Goal: Task Accomplishment & Management: Complete application form

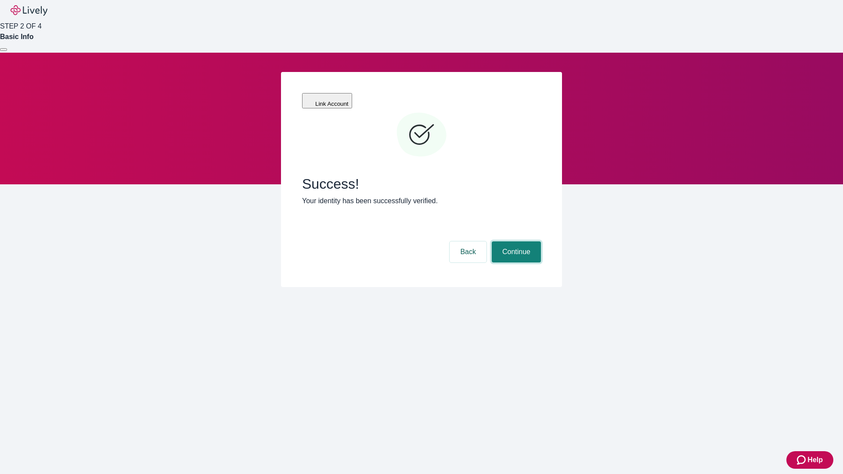
click at [515, 241] on button "Continue" at bounding box center [516, 251] width 49 height 21
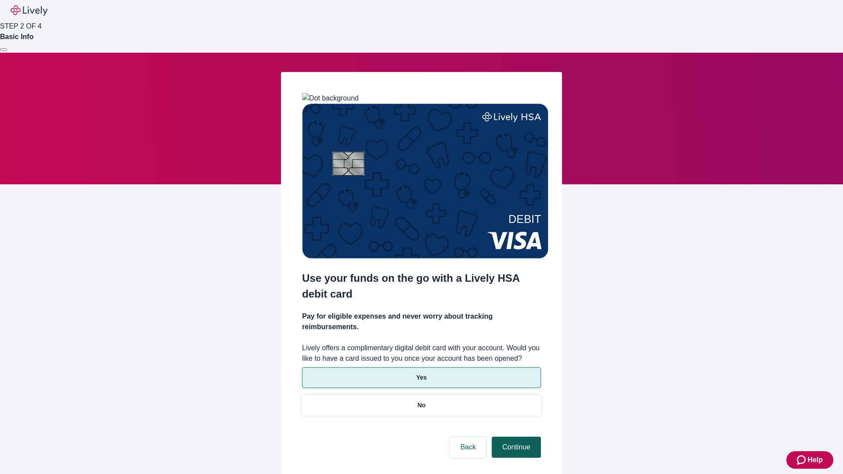
click at [421, 373] on p "Yes" at bounding box center [421, 377] width 11 height 9
click at [515, 437] on button "Continue" at bounding box center [516, 447] width 49 height 21
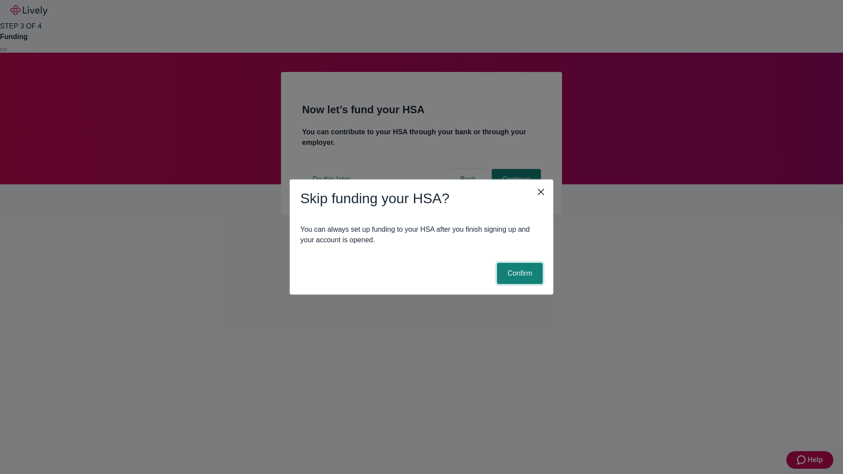
click at [519, 274] on button "Confirm" at bounding box center [520, 273] width 46 height 21
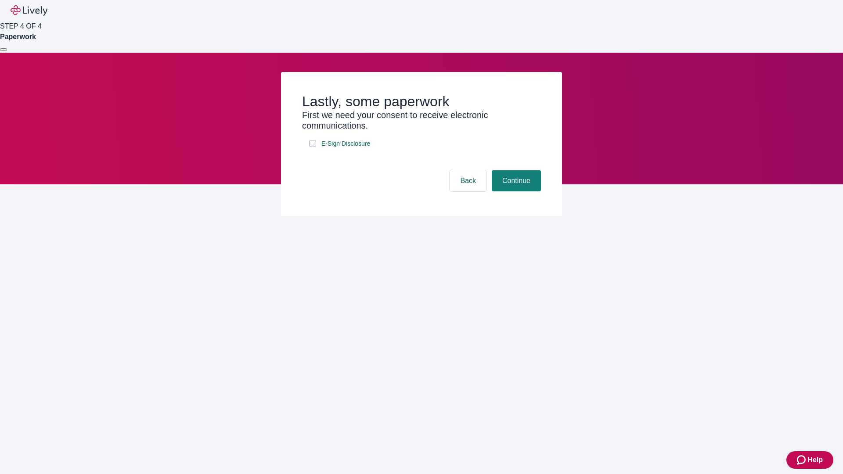
click at [313, 147] on input "E-Sign Disclosure" at bounding box center [312, 143] width 7 height 7
checkbox input "true"
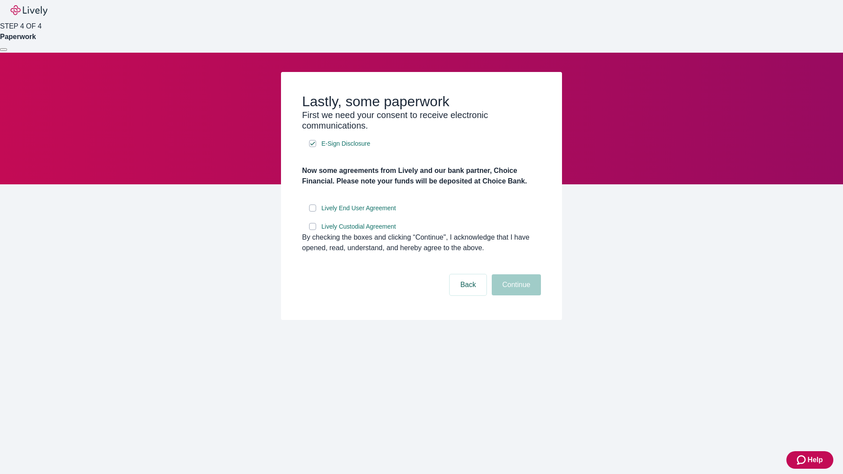
click at [313, 212] on input "Lively End User Agreement" at bounding box center [312, 208] width 7 height 7
checkbox input "true"
click at [313, 230] on input "Lively Custodial Agreement" at bounding box center [312, 226] width 7 height 7
checkbox input "true"
click at [515, 295] on button "Continue" at bounding box center [516, 284] width 49 height 21
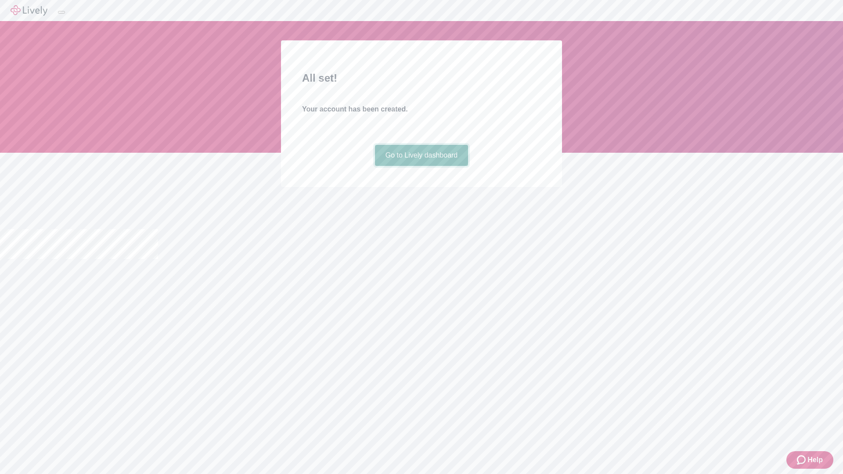
click at [421, 166] on link "Go to Lively dashboard" at bounding box center [422, 155] width 94 height 21
